Goal: Information Seeking & Learning: Learn about a topic

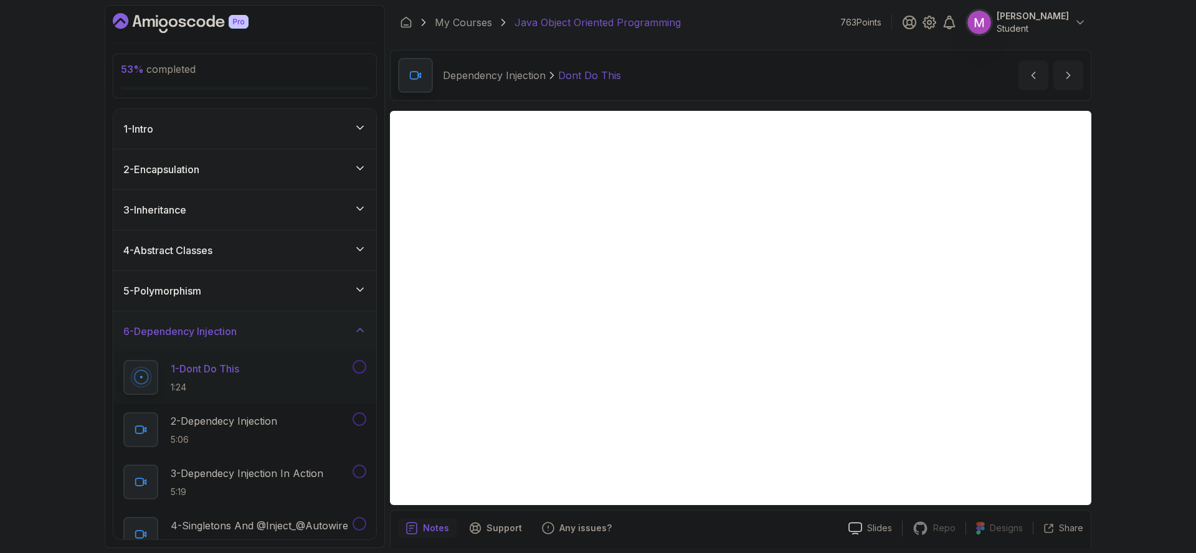
scroll to position [44, 0]
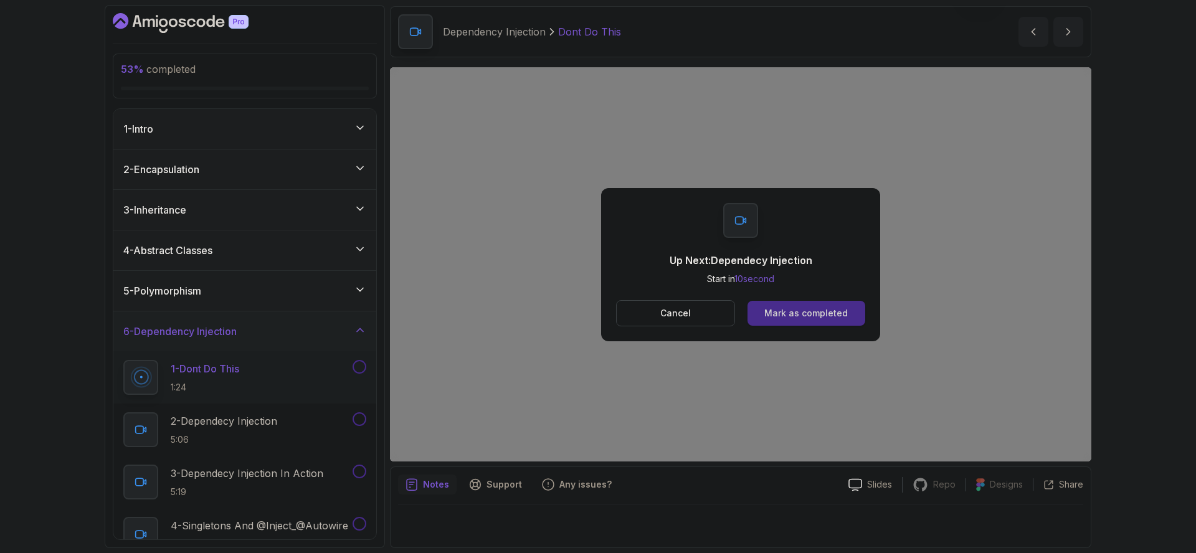
click at [836, 308] on div "Mark as completed" at bounding box center [806, 313] width 83 height 12
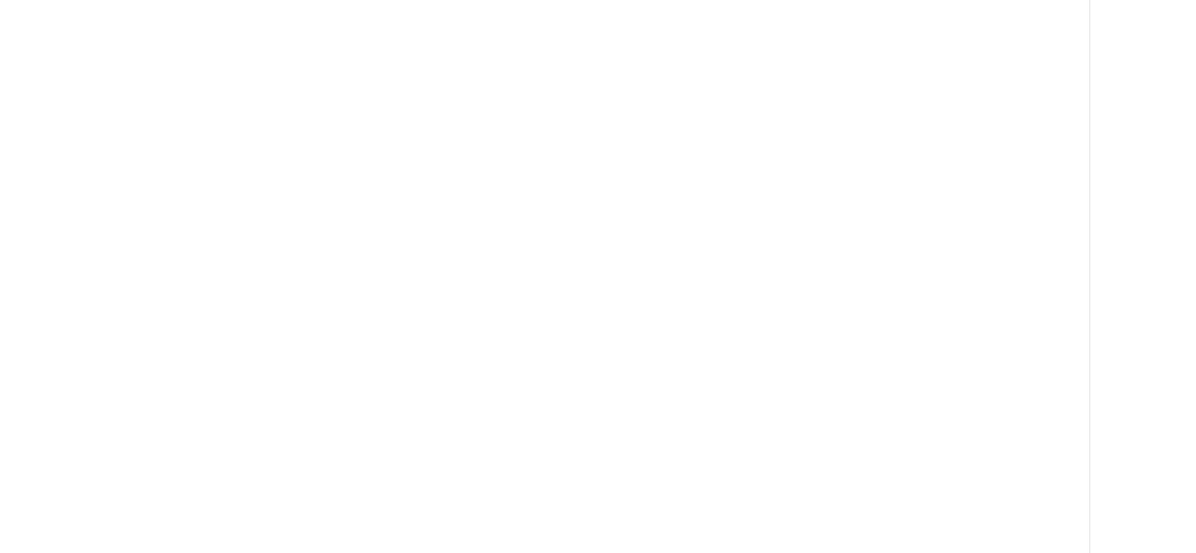
scroll to position [174, 0]
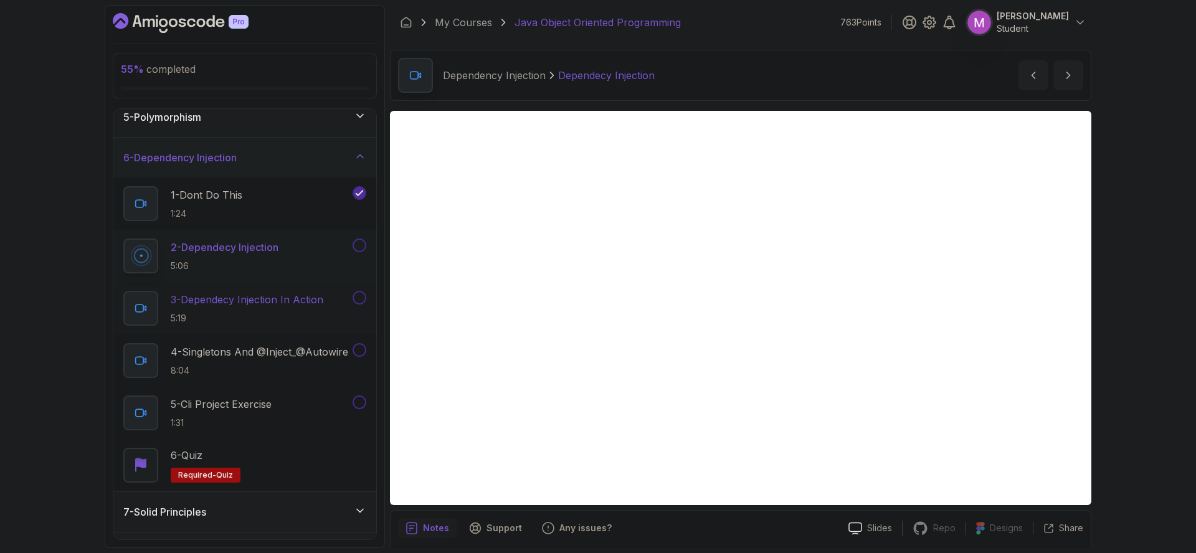
click at [257, 292] on p "3 - Dependecy Injection In Action" at bounding box center [247, 299] width 153 height 15
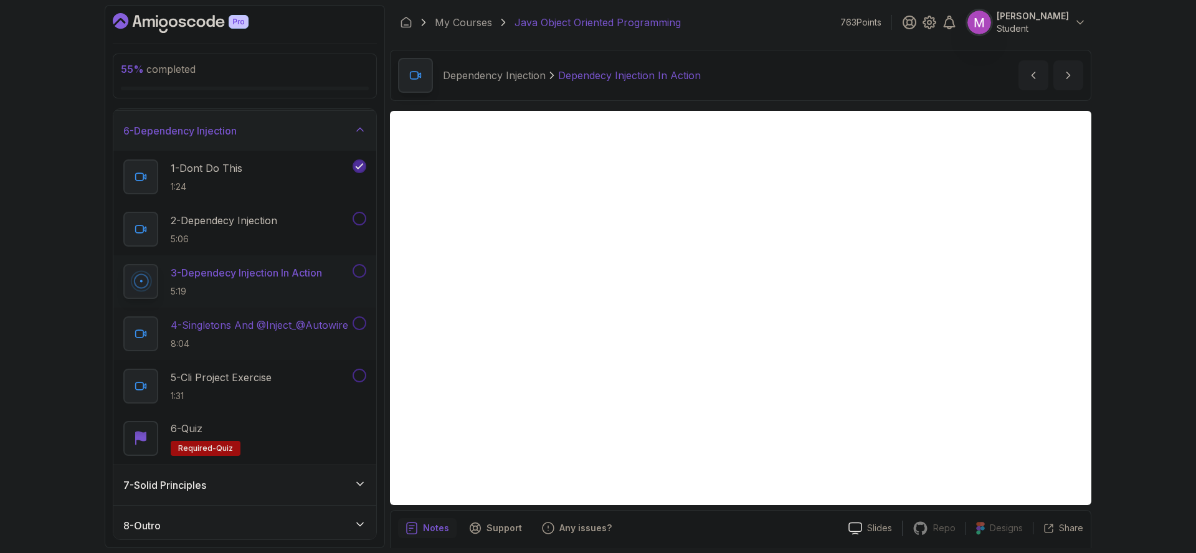
scroll to position [206, 0]
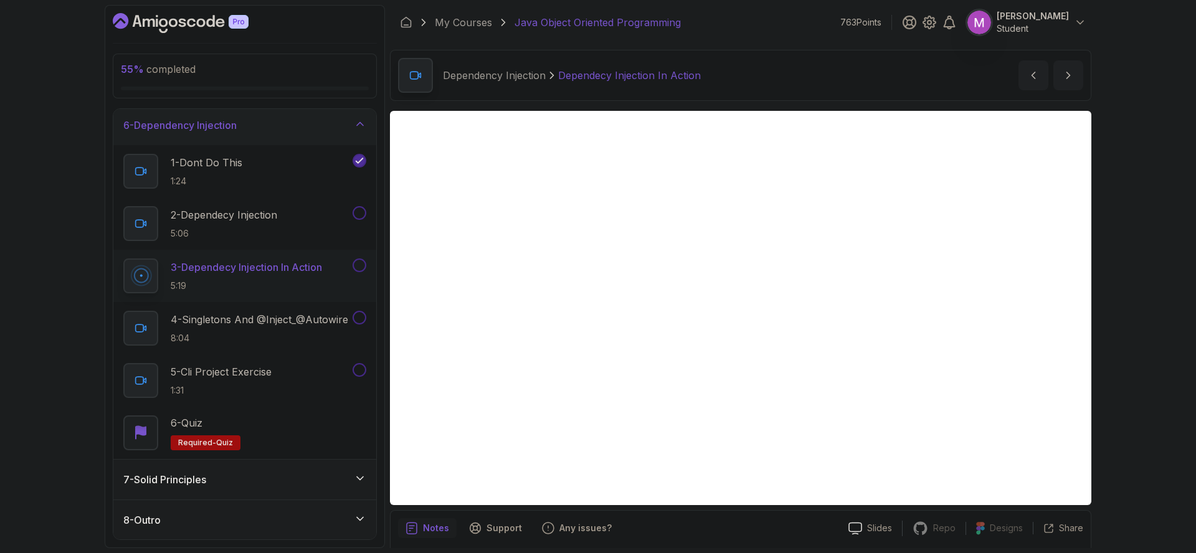
click at [271, 480] on div "7 - Solid Principles" at bounding box center [244, 479] width 243 height 15
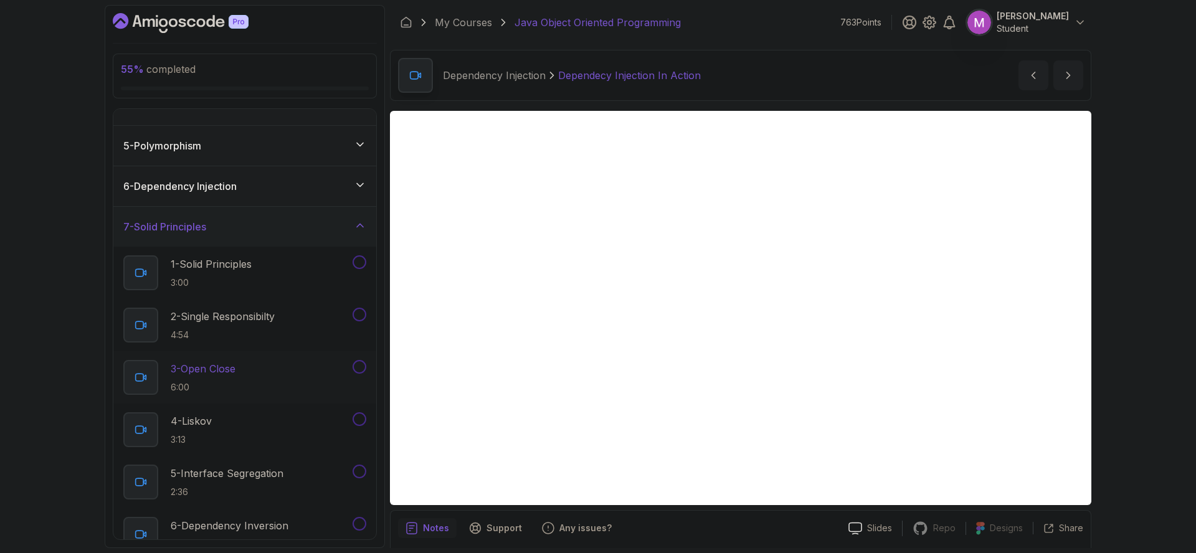
scroll to position [144, 0]
click at [277, 195] on div "6 - Dependency Injection" at bounding box center [244, 188] width 263 height 40
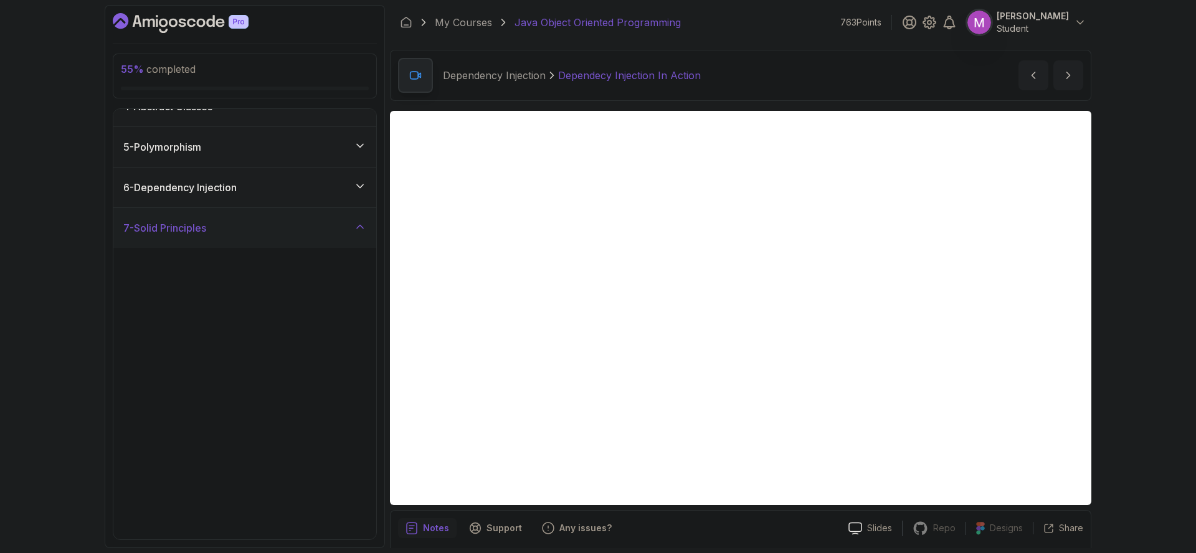
scroll to position [0, 0]
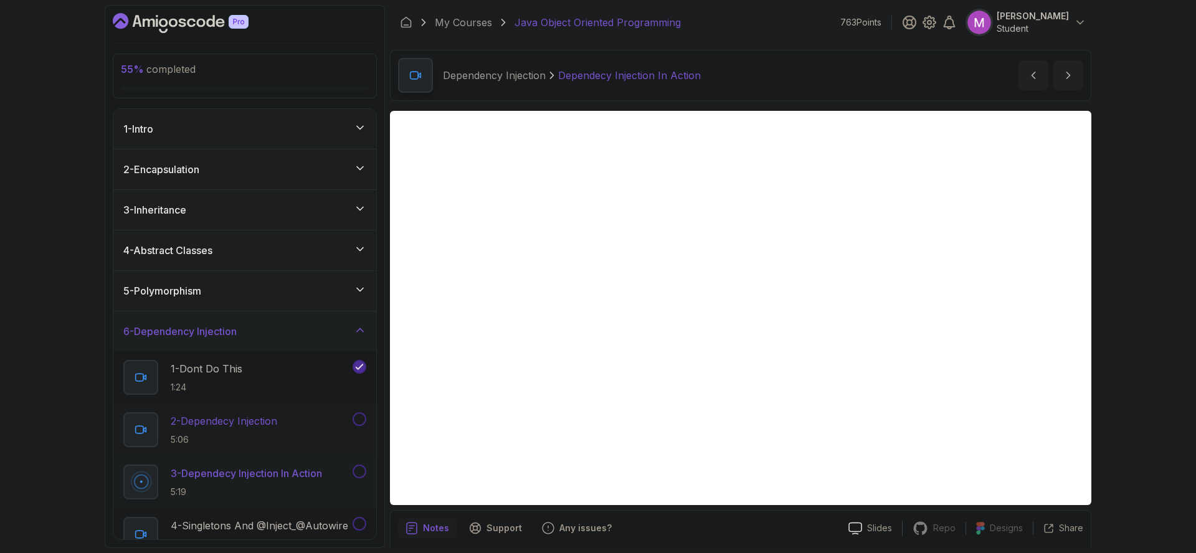
click at [264, 414] on p "2 - Dependecy Injection" at bounding box center [224, 421] width 107 height 15
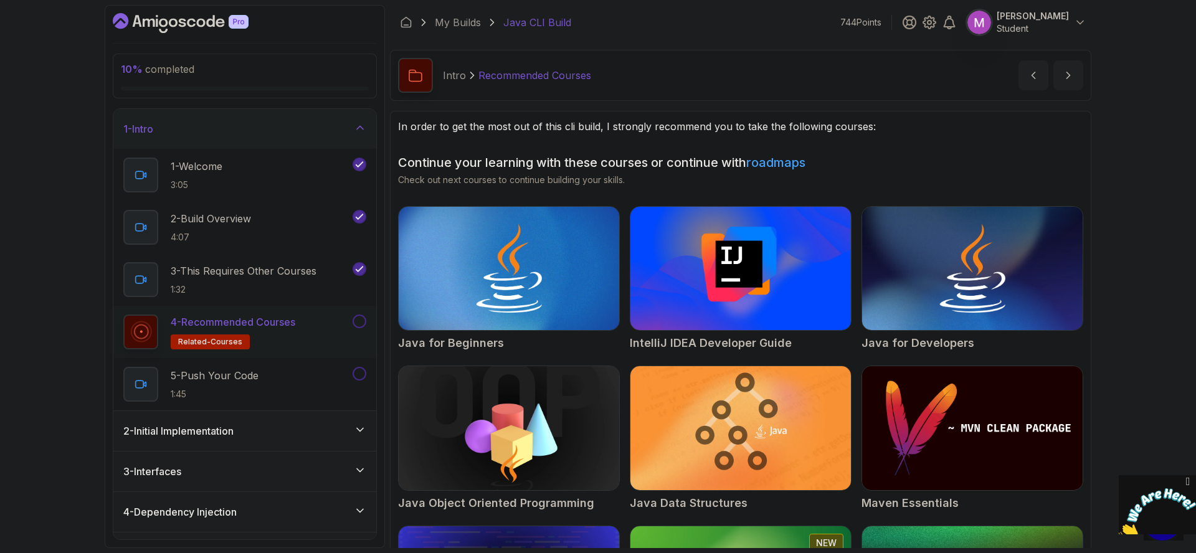
scroll to position [43, 0]
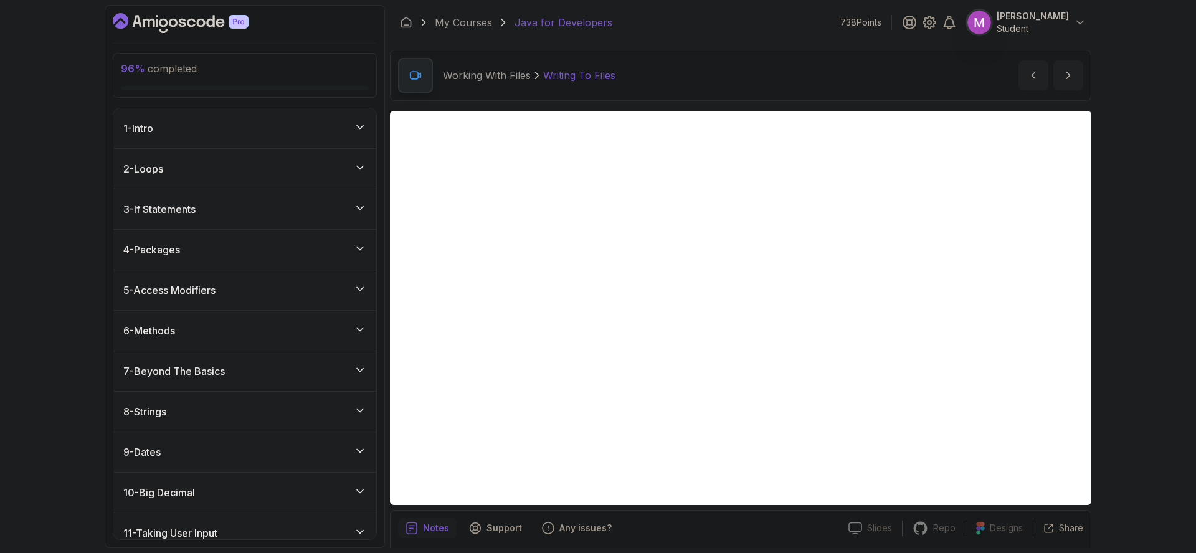
scroll to position [42, 0]
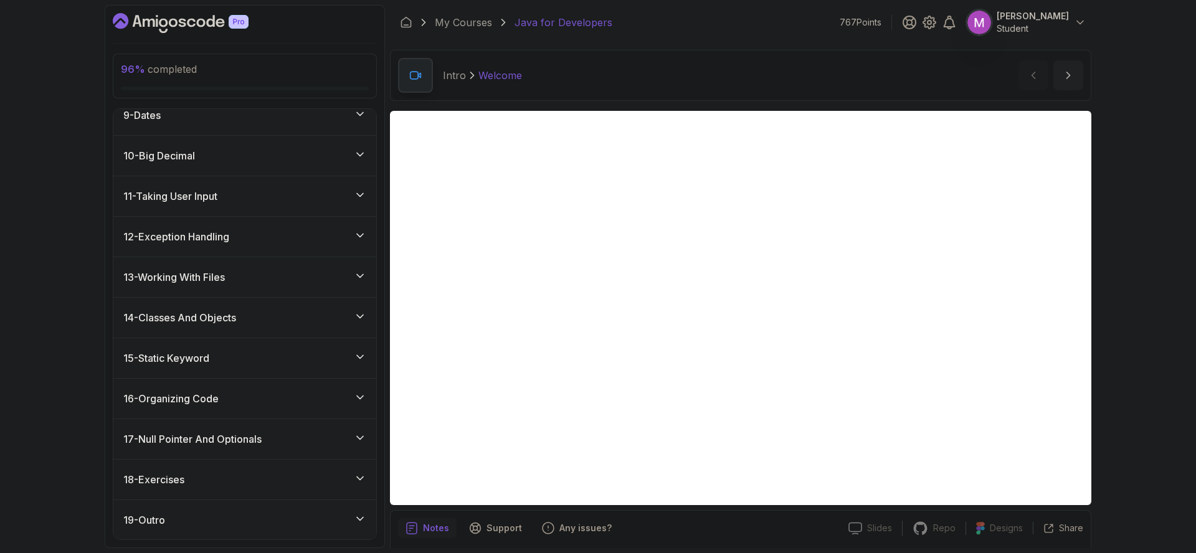
click at [268, 281] on div "13 - Working With Files" at bounding box center [244, 277] width 243 height 15
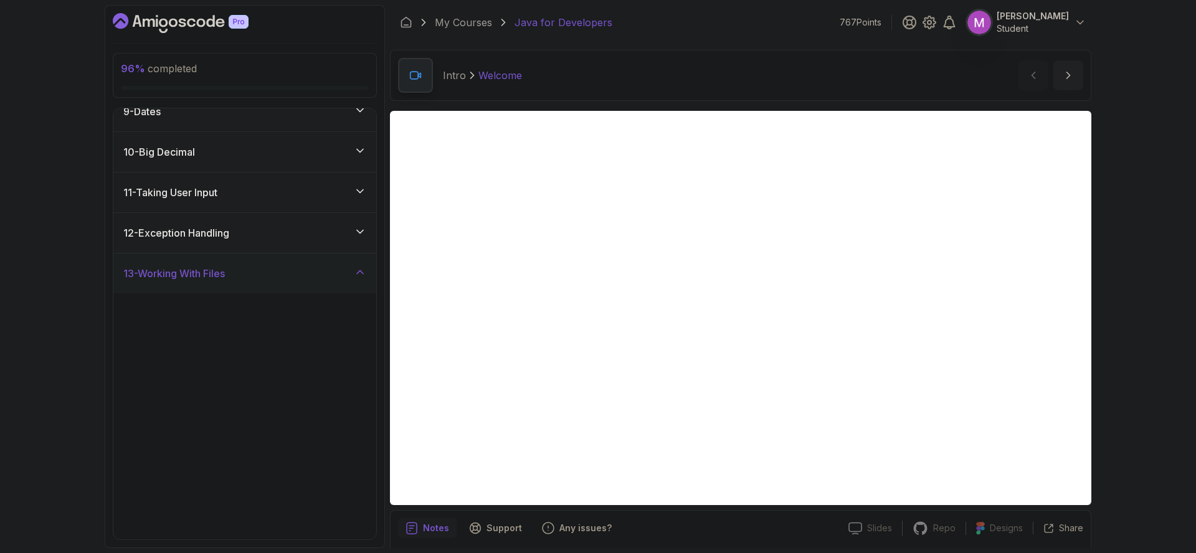
scroll to position [338, 0]
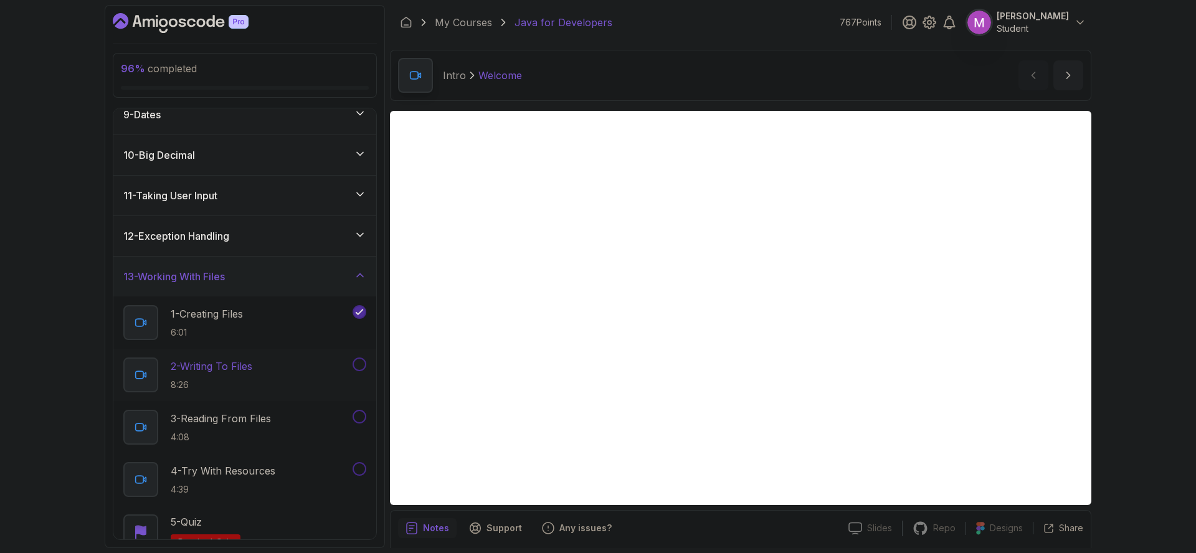
click at [250, 381] on p "8:26" at bounding box center [212, 385] width 82 height 12
